Goal: Check status: Check status

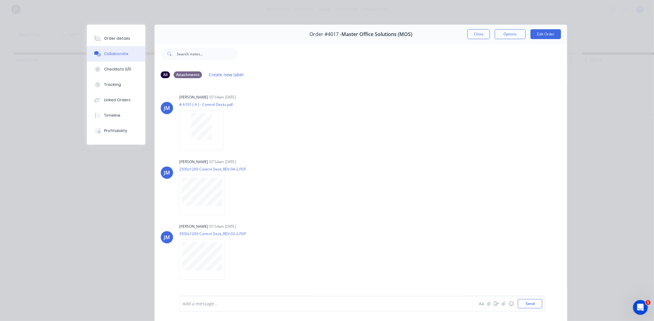
scroll to position [40, 0]
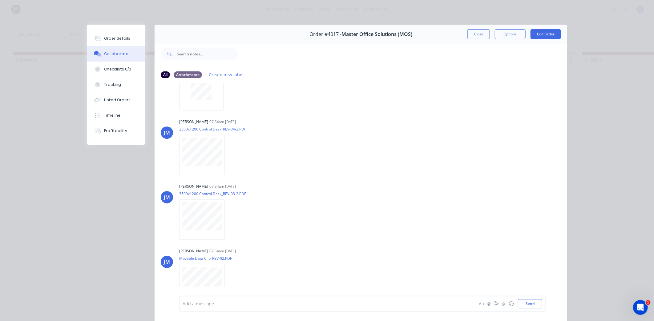
click at [477, 42] on div at bounding box center [402, 54] width 329 height 25
click at [477, 37] on button "Close" at bounding box center [478, 34] width 22 height 10
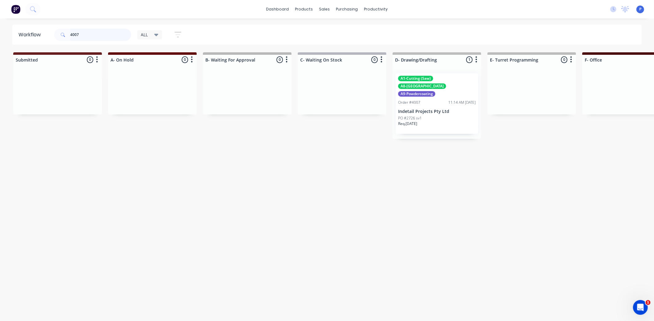
type input "4007"
click at [429, 100] on div "Order #4007 11:14 AM [DATE]" at bounding box center [437, 103] width 78 height 6
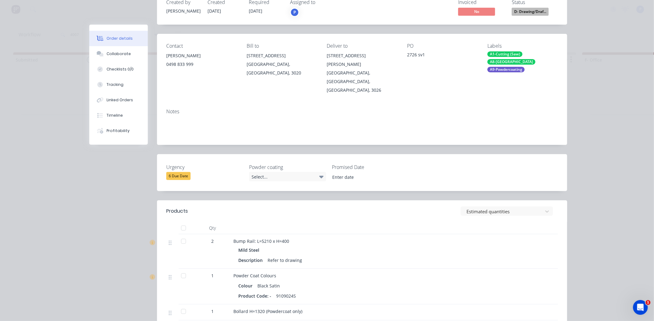
scroll to position [58, 0]
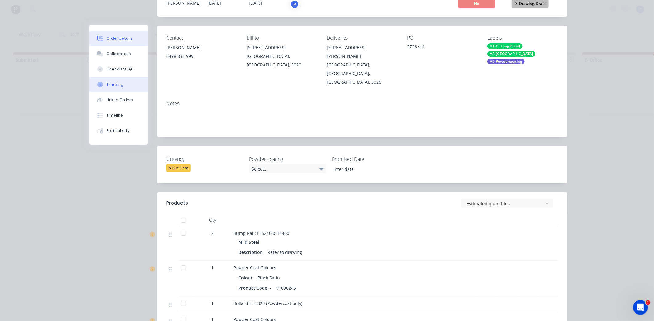
click at [99, 83] on icon at bounding box center [100, 85] width 6 height 6
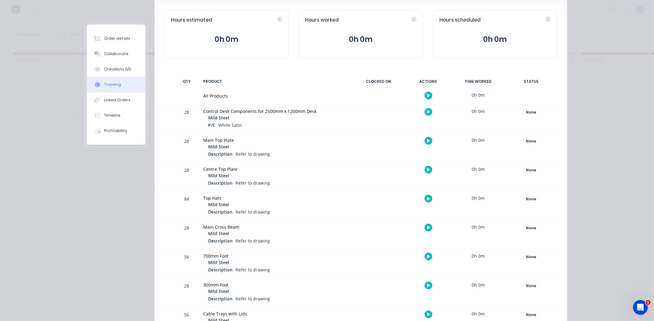
scroll to position [0, 0]
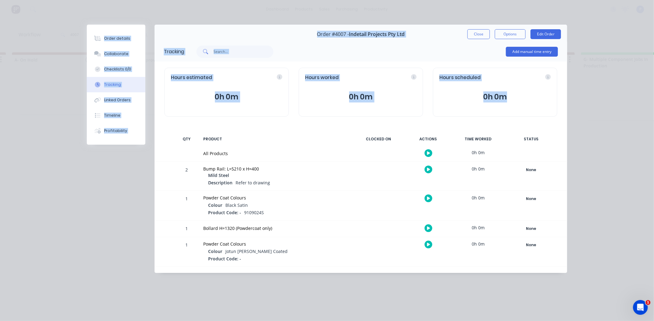
drag, startPoint x: 653, startPoint y: 87, endPoint x: 653, endPoint y: 99, distance: 12.0
click at [558, 99] on html "dashboard products sales purchasing productivity dashboard products Product Cat…" at bounding box center [231, 142] width 654 height 284
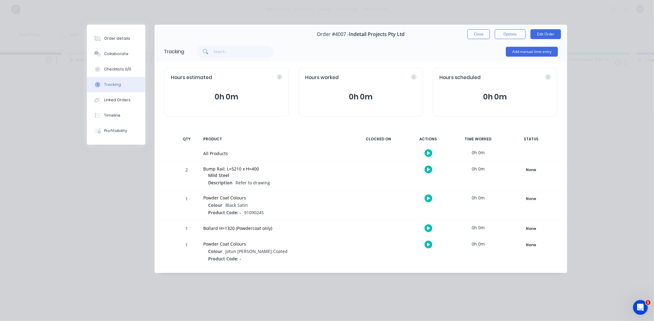
drag, startPoint x: 653, startPoint y: 99, endPoint x: 523, endPoint y: 137, distance: 136.1
click at [531, 132] on div "Tracking Add manual time entry Hours estimated 0h 0m Hours worked 0h 0m Hours s…" at bounding box center [360, 157] width 412 height 231
click at [521, 229] on div "None" at bounding box center [531, 229] width 44 height 8
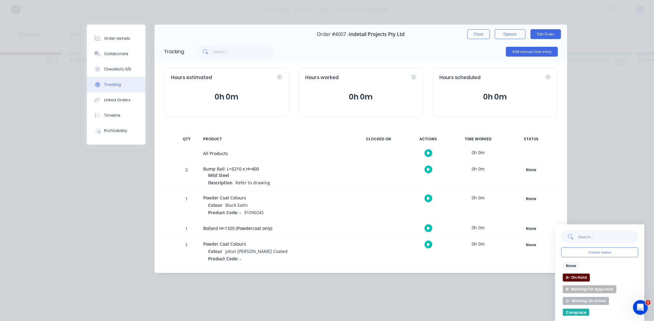
click at [583, 236] on input "text" at bounding box center [608, 236] width 60 height 12
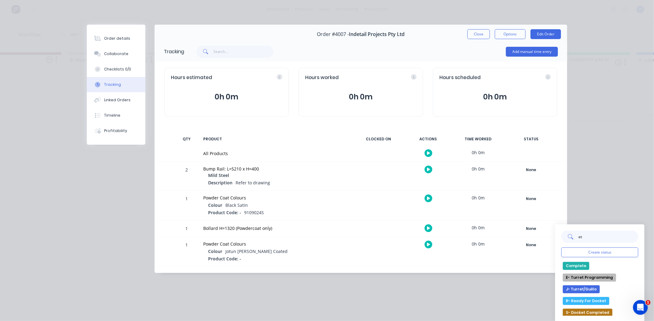
type input "et"
click at [583, 299] on button "R- Ready For Docket" at bounding box center [586, 301] width 46 height 8
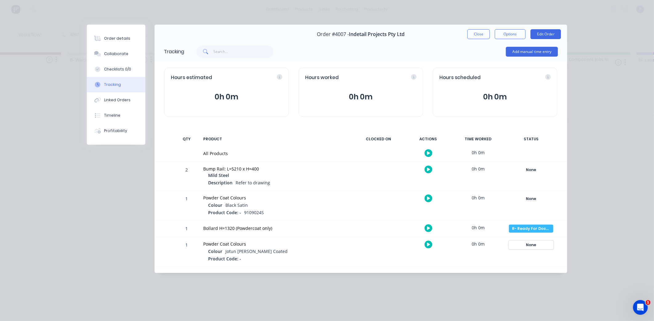
click at [530, 243] on div "None" at bounding box center [531, 245] width 44 height 8
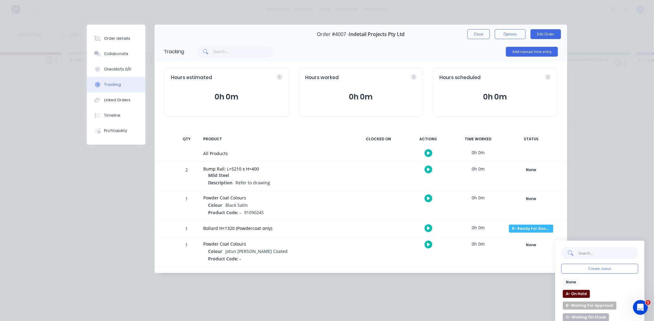
click at [585, 250] on input "text" at bounding box center [608, 253] width 60 height 12
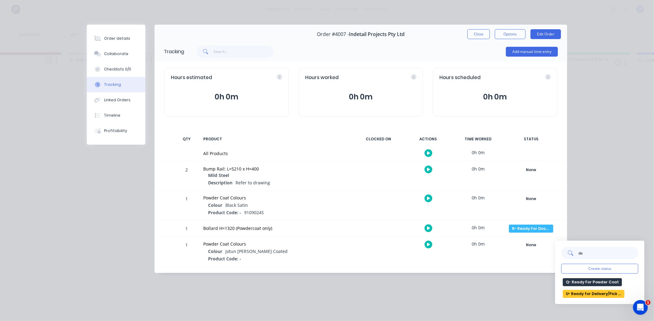
type input "d"
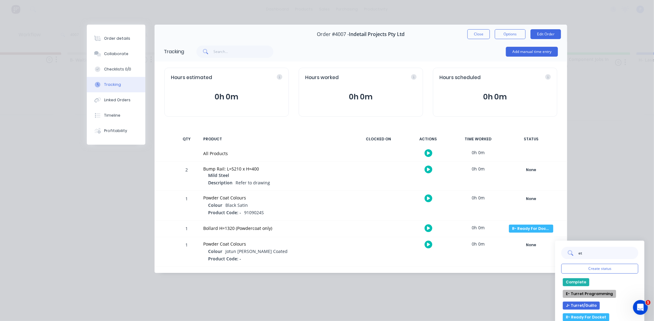
type input "et"
click at [589, 316] on button "R- Ready For Docket" at bounding box center [586, 317] width 46 height 8
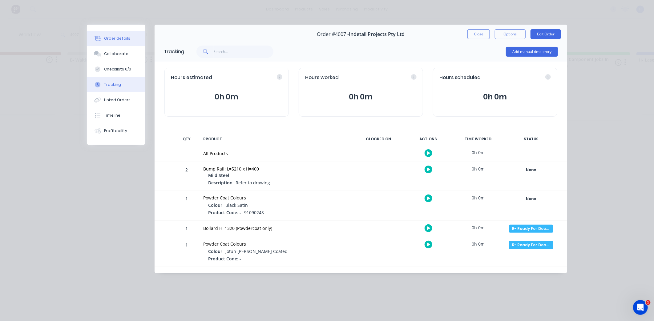
click at [125, 42] on button "Order details" at bounding box center [116, 38] width 58 height 15
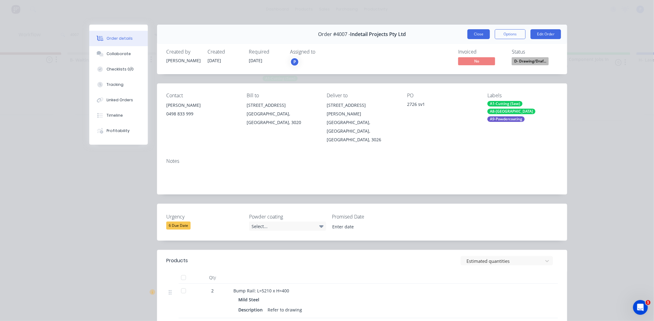
click at [481, 30] on button "Close" at bounding box center [478, 34] width 22 height 10
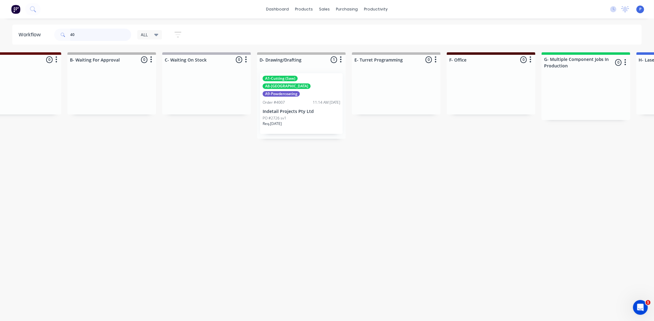
type input "4"
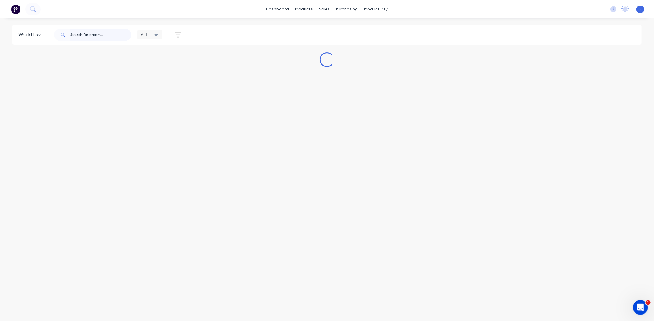
scroll to position [0, 0]
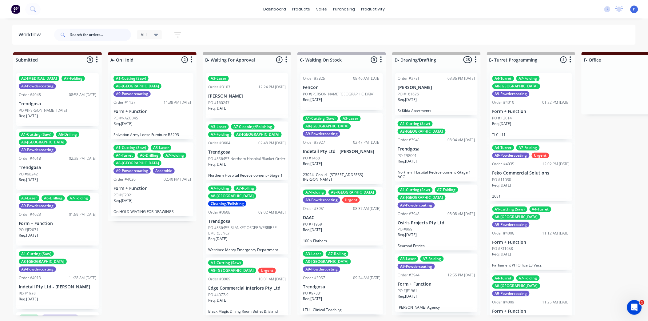
click at [107, 33] on input "text" at bounding box center [100, 35] width 61 height 12
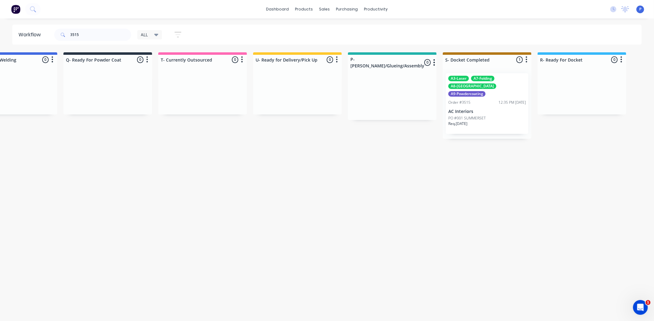
scroll to position [0, 1533]
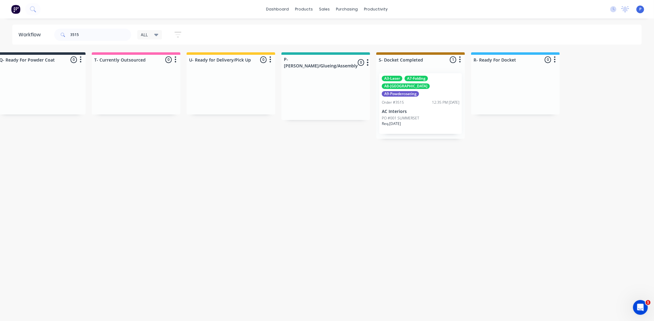
drag, startPoint x: 161, startPoint y: 137, endPoint x: 186, endPoint y: 149, distance: 27.4
click at [436, 99] on div "A3-Laser A7-Folding A8-Welding A9-Powdercoating Order #3515 12:35 PM [DATE] AC …" at bounding box center [420, 103] width 82 height 61
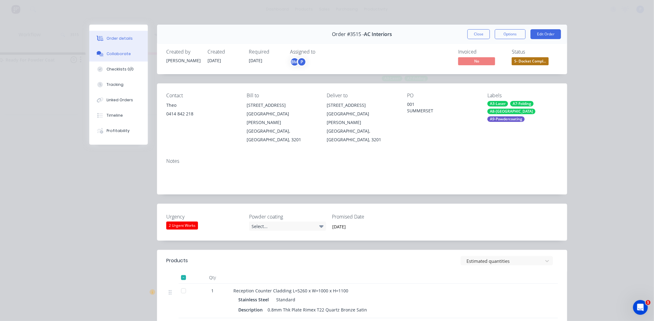
click at [119, 56] on div "Collaborate" at bounding box center [118, 54] width 24 height 6
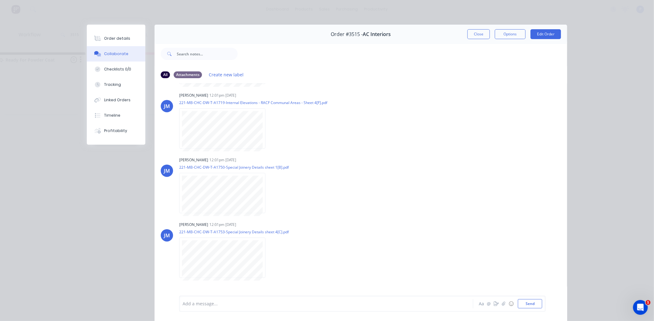
scroll to position [261, 0]
click at [478, 35] on button "Close" at bounding box center [478, 34] width 22 height 10
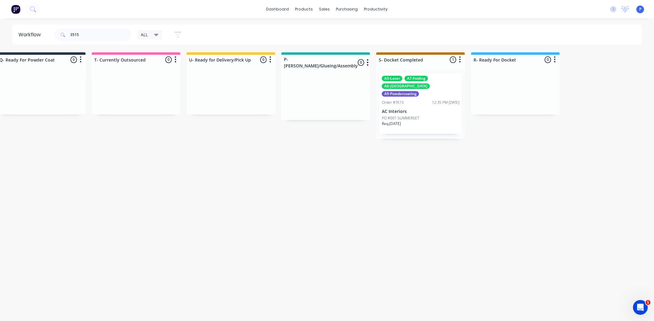
click at [412, 100] on div "Order #3515 12:35 PM [DATE]" at bounding box center [421, 103] width 78 height 6
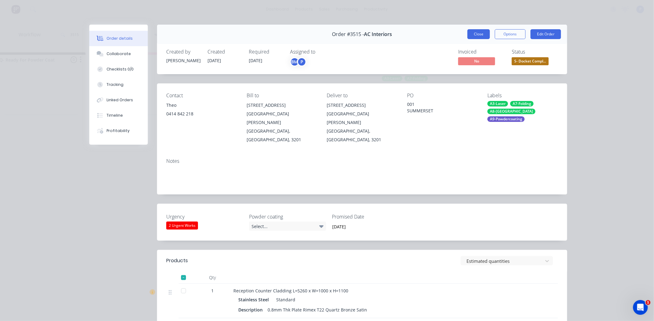
click at [476, 33] on button "Close" at bounding box center [478, 34] width 22 height 10
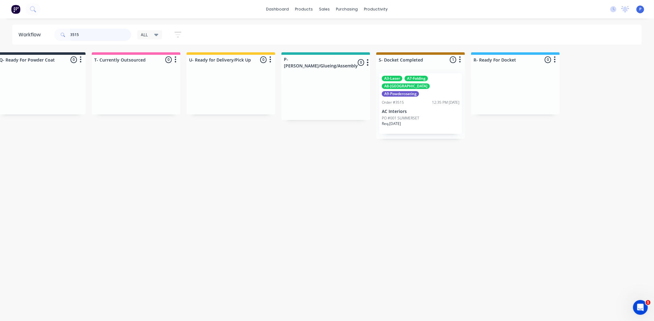
click at [86, 34] on input "3515" at bounding box center [100, 35] width 61 height 12
type input "3"
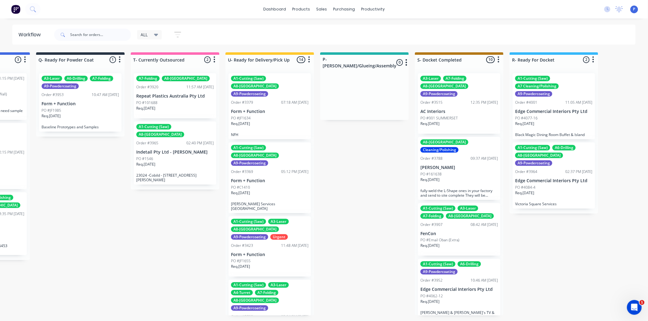
scroll to position [0, 1538]
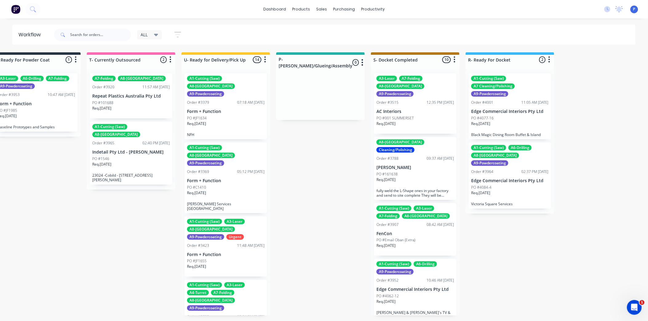
drag, startPoint x: 378, startPoint y: 230, endPoint x: 436, endPoint y: 233, distance: 58.9
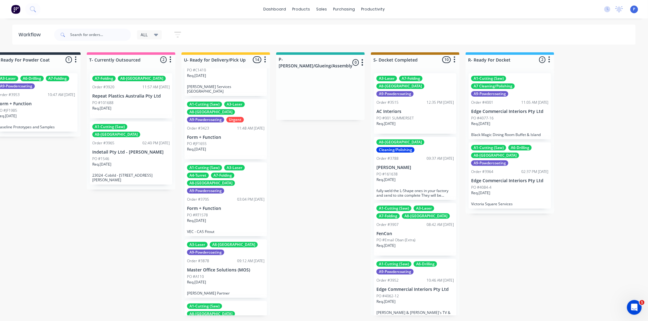
scroll to position [129, 0]
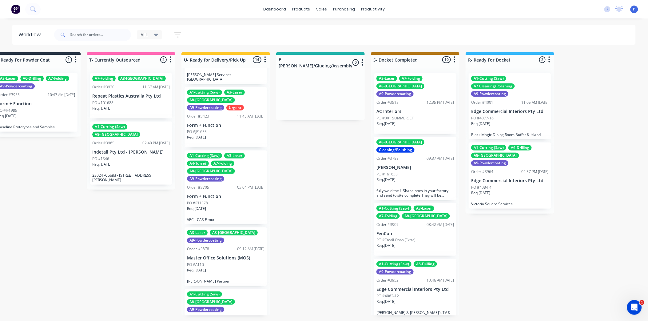
click at [226, 262] on div "PO #A110" at bounding box center [226, 265] width 78 height 6
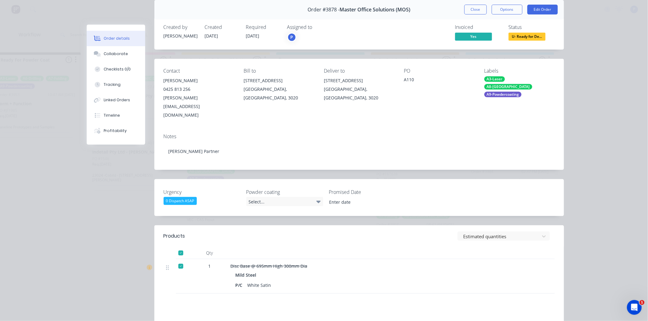
scroll to position [18, 0]
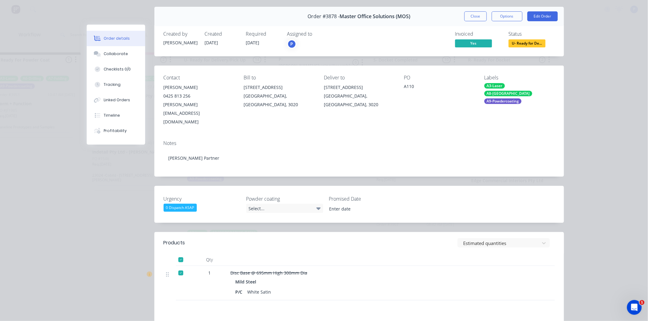
click at [475, 18] on button "Close" at bounding box center [476, 16] width 22 height 10
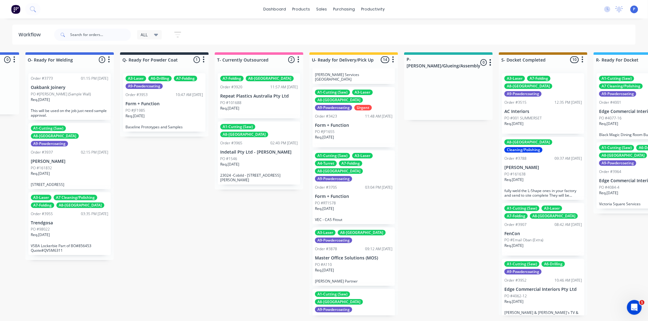
scroll to position [0, 1538]
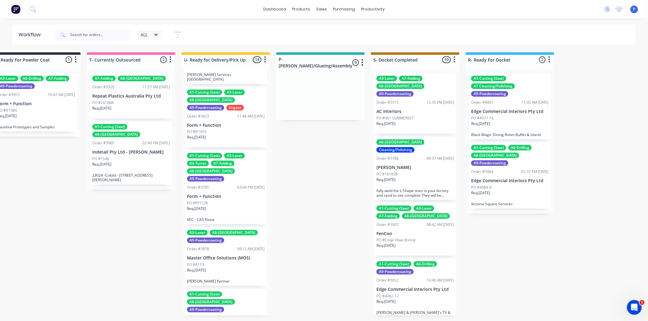
drag, startPoint x: 398, startPoint y: 245, endPoint x: 453, endPoint y: 237, distance: 55.3
click at [495, 109] on p "Edge Commercial Interiors Pty Ltd" at bounding box center [510, 111] width 78 height 5
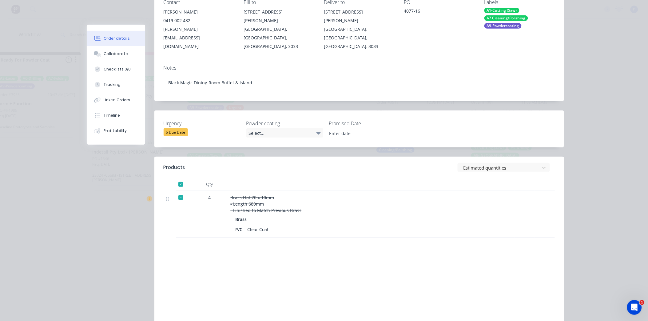
scroll to position [94, 0]
drag, startPoint x: 597, startPoint y: 102, endPoint x: 600, endPoint y: 78, distance: 23.6
click at [600, 78] on div "Order details Collaborate Checklists 0/0 Tracking Linked Orders Timeline Profit…" at bounding box center [324, 160] width 648 height 321
drag, startPoint x: 600, startPoint y: 78, endPoint x: 589, endPoint y: 30, distance: 49.5
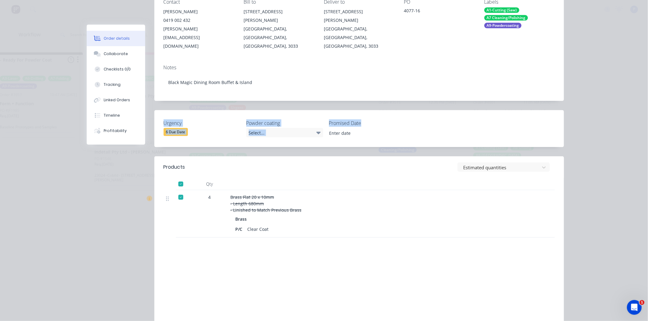
scroll to position [0, 1534]
click at [491, 211] on div at bounding box center [485, 213] width 20 height 47
drag, startPoint x: 610, startPoint y: 149, endPoint x: 583, endPoint y: 17, distance: 134.5
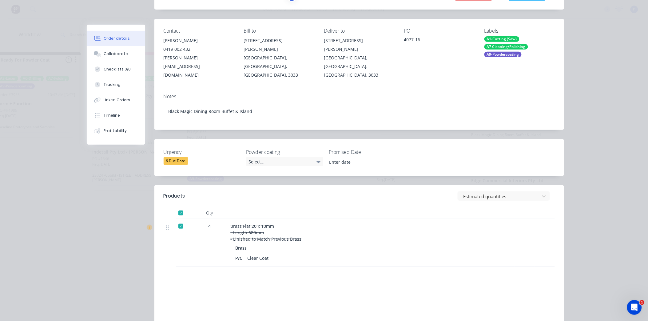
scroll to position [0, 0]
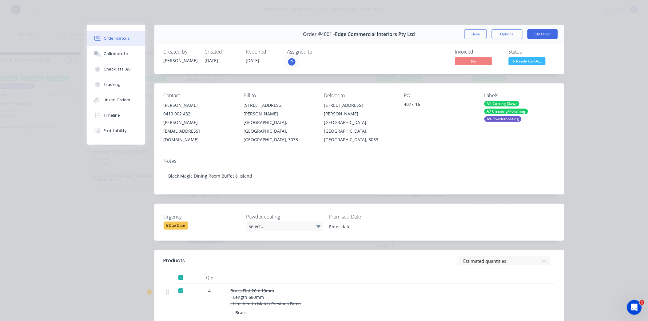
drag, startPoint x: 513, startPoint y: 158, endPoint x: 498, endPoint y: 116, distance: 44.2
click at [469, 33] on button "Close" at bounding box center [476, 34] width 22 height 10
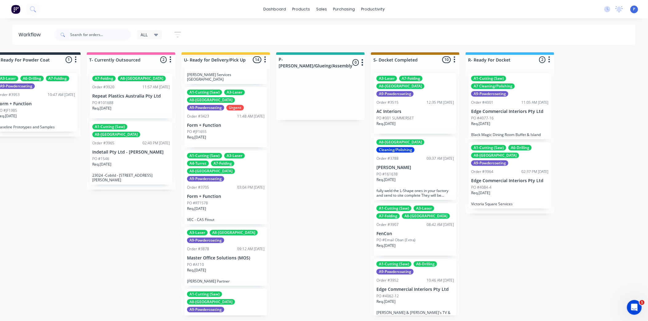
click at [516, 178] on p "Edge Commercial Interiors Pty Ltd" at bounding box center [510, 180] width 78 height 5
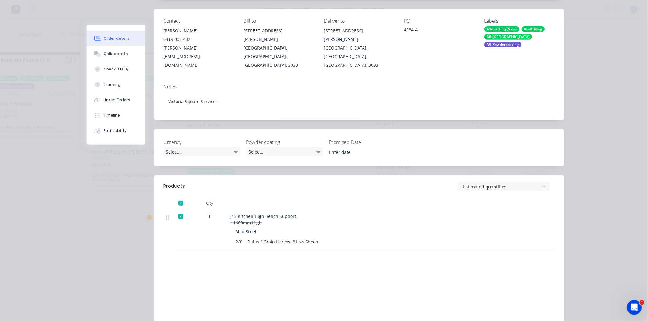
scroll to position [79, 0]
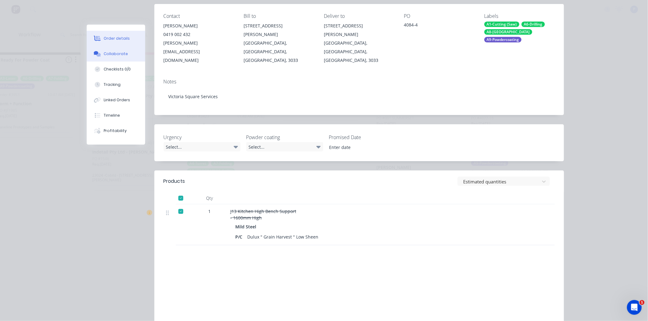
click at [119, 54] on div "Collaborate" at bounding box center [116, 54] width 24 height 6
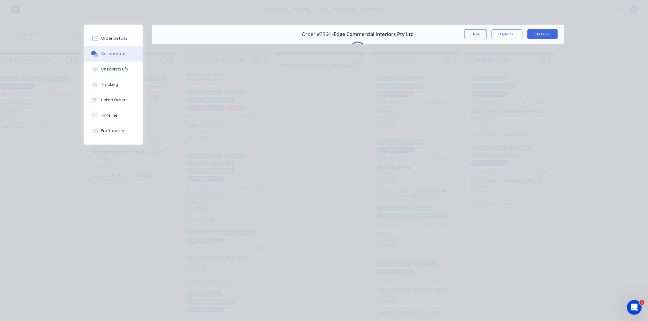
scroll to position [0, 0]
